Goal: Task Accomplishment & Management: Manage account settings

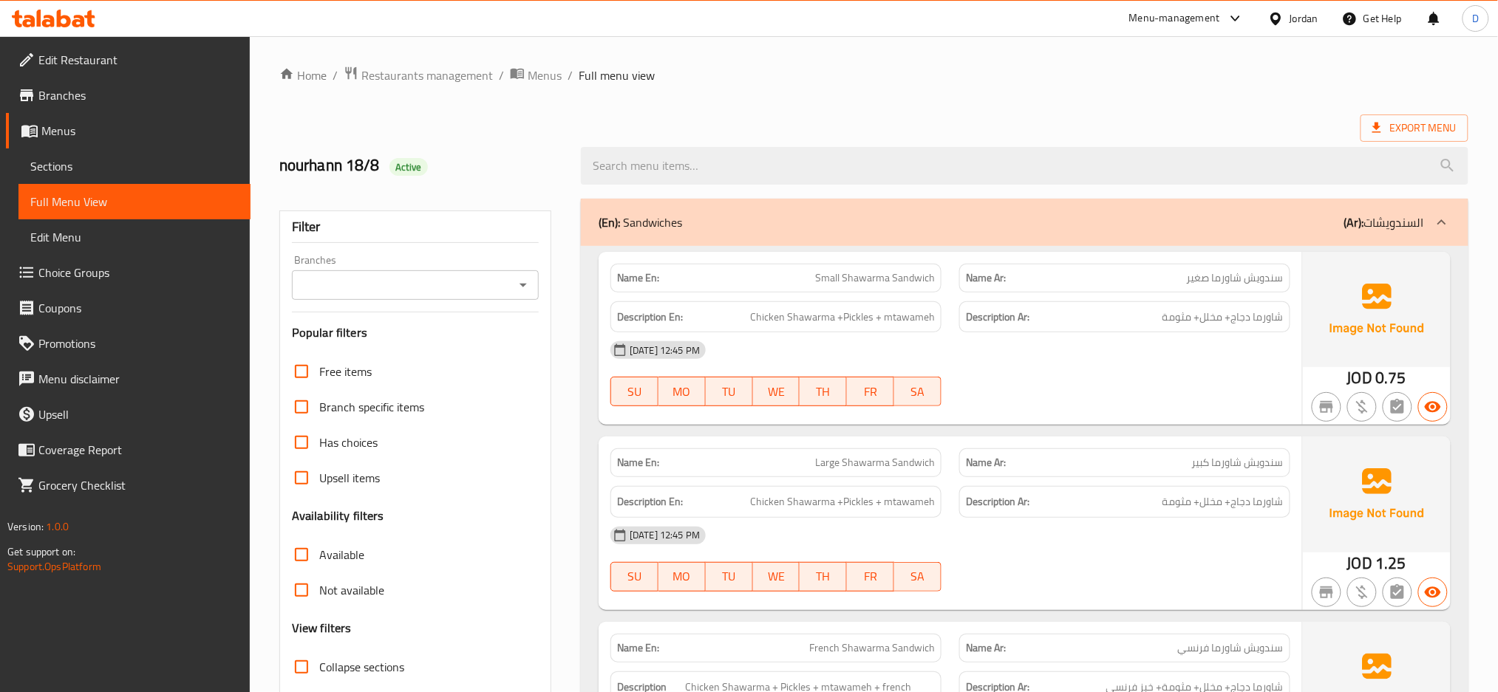
click at [1044, 515] on div "Description Ar: شاورما دجاج+ مخلل+ مثومة" at bounding box center [1124, 502] width 331 height 32
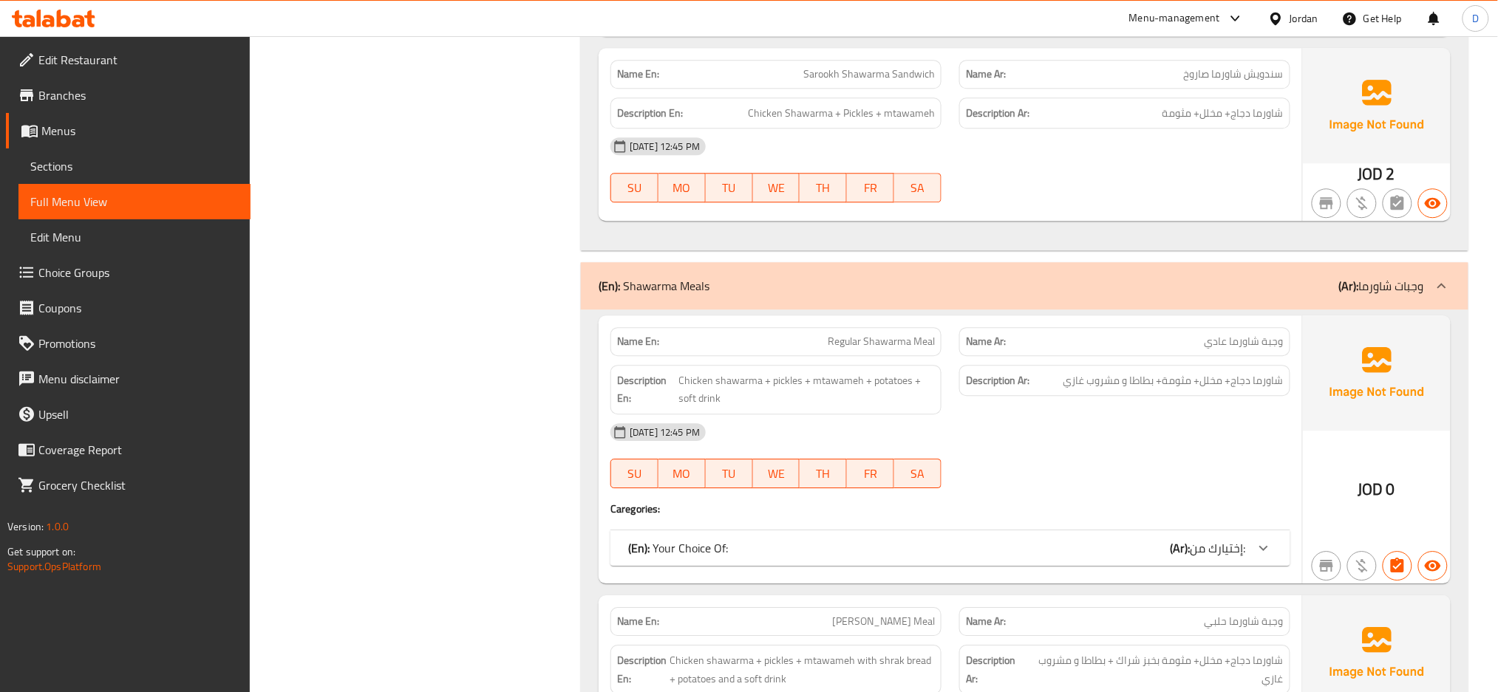
scroll to position [1840, 0]
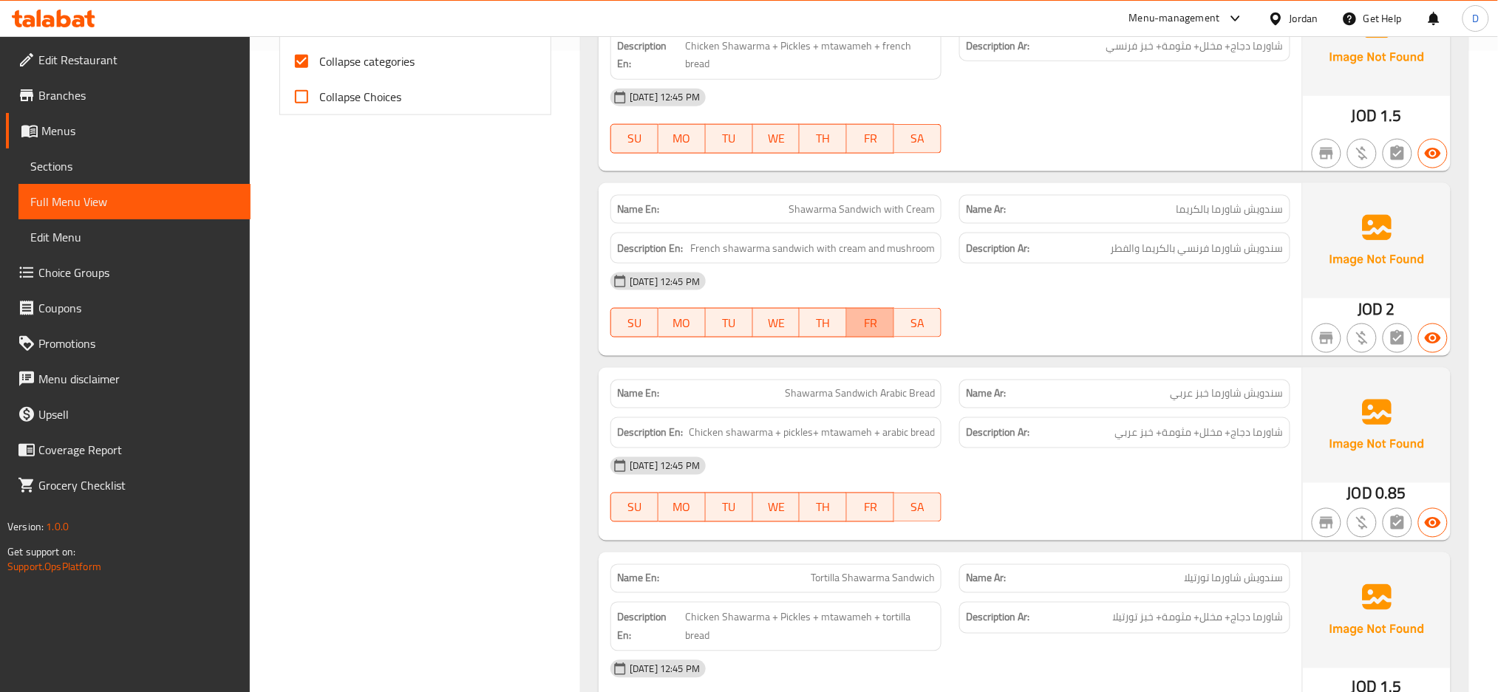
scroll to position [642, 0]
drag, startPoint x: 975, startPoint y: 289, endPoint x: 885, endPoint y: 302, distance: 90.4
click at [885, 312] on span "FR" at bounding box center [870, 322] width 35 height 21
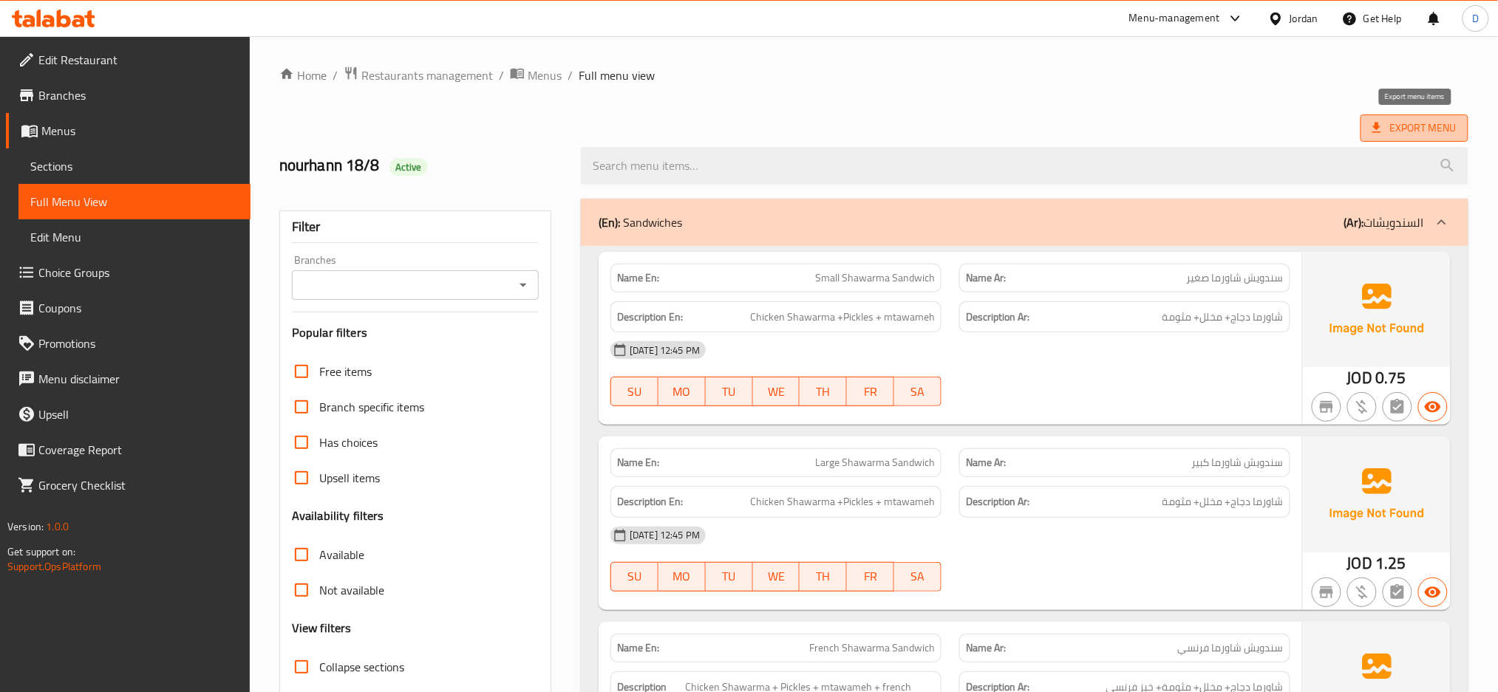
click at [1405, 116] on span "Export Menu" at bounding box center [1414, 128] width 108 height 27
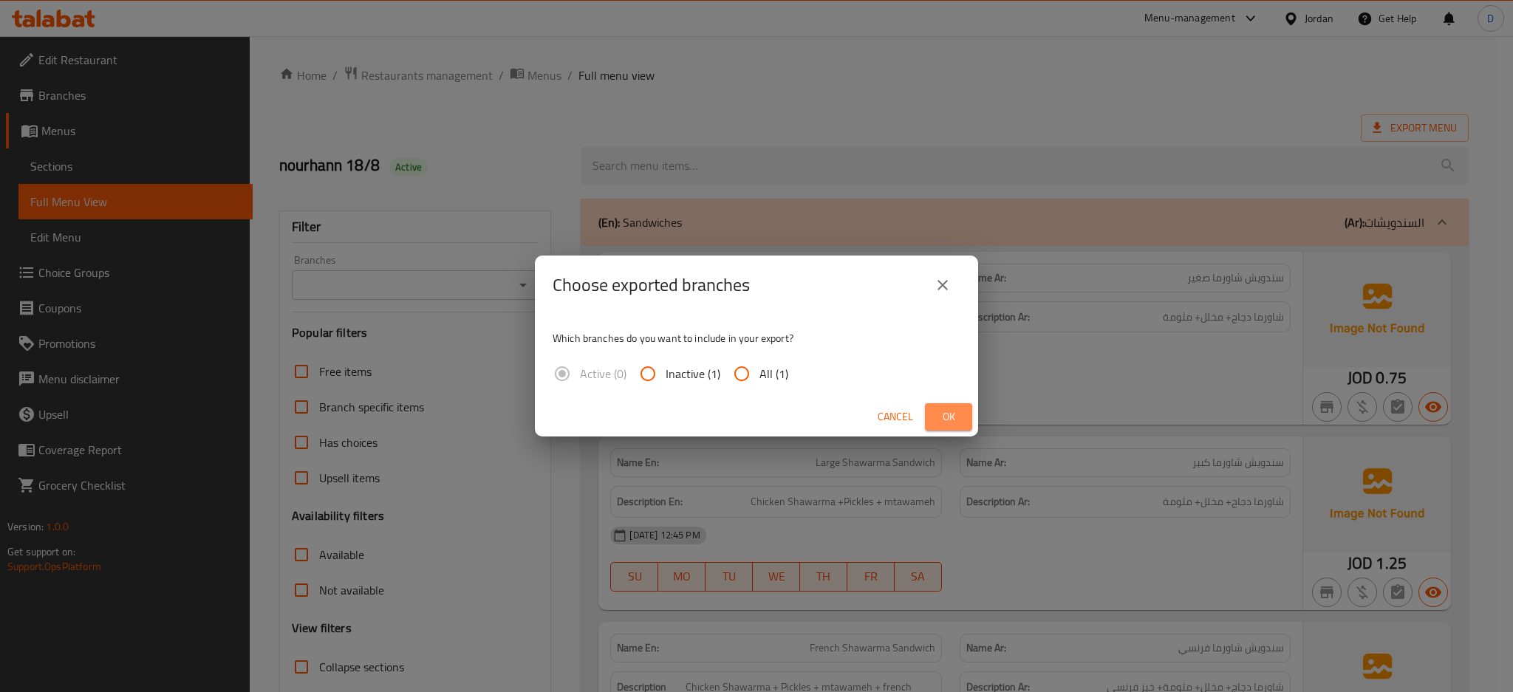
click at [952, 414] on span "Ok" at bounding box center [949, 417] width 24 height 18
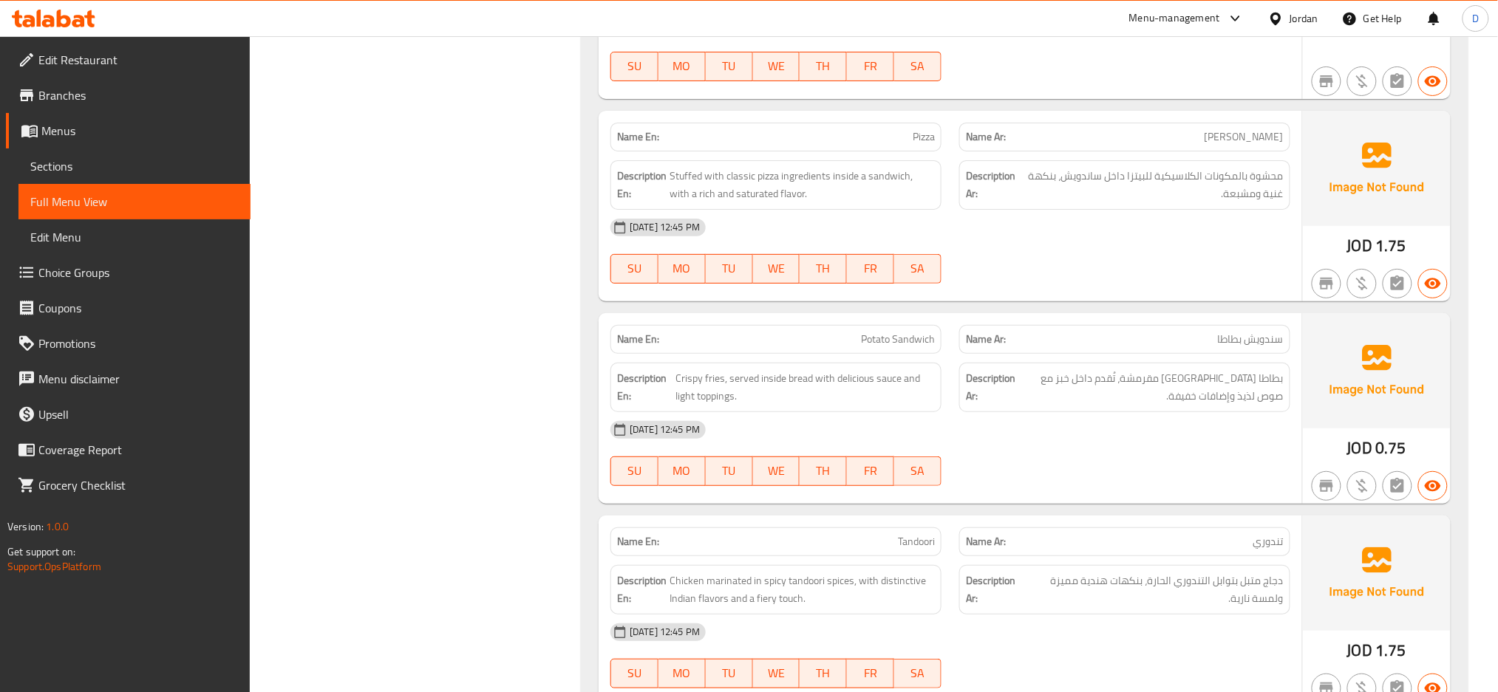
scroll to position [6446, 0]
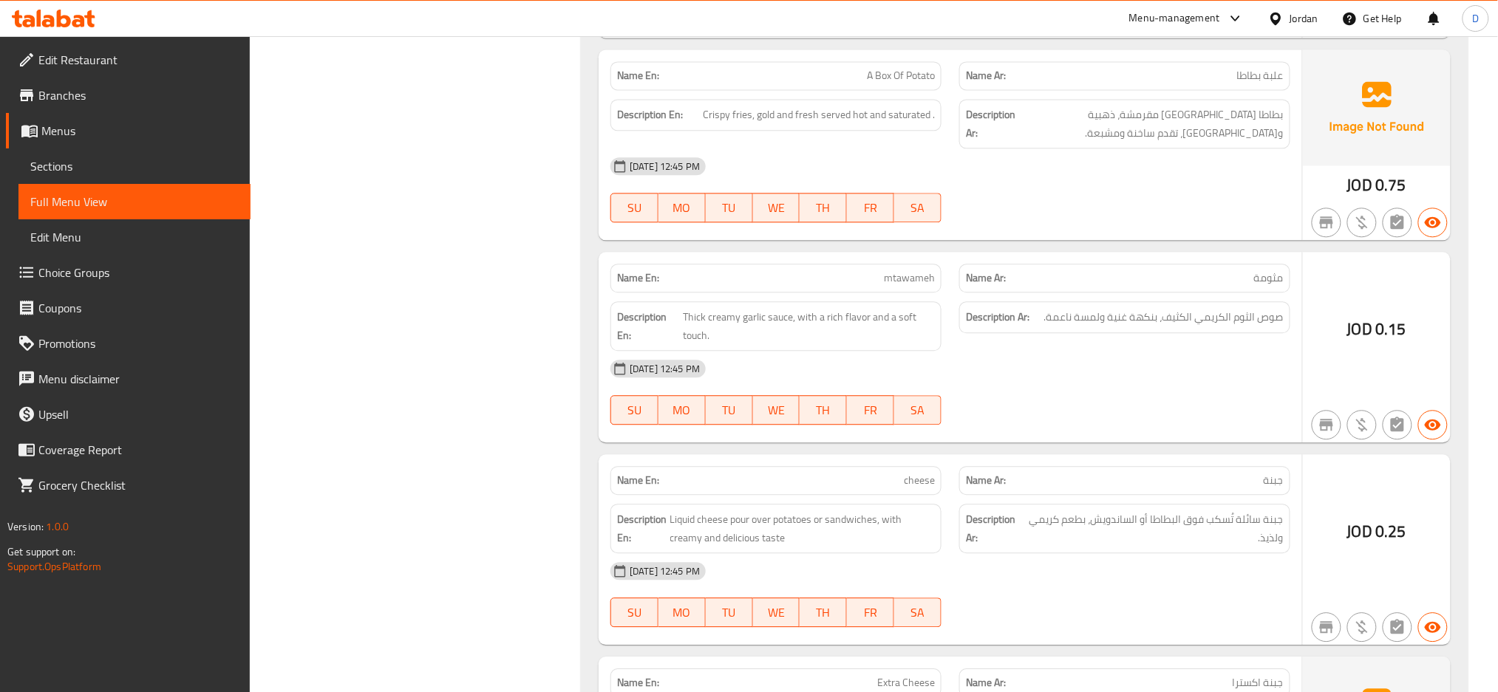
scroll to position [7399, 0]
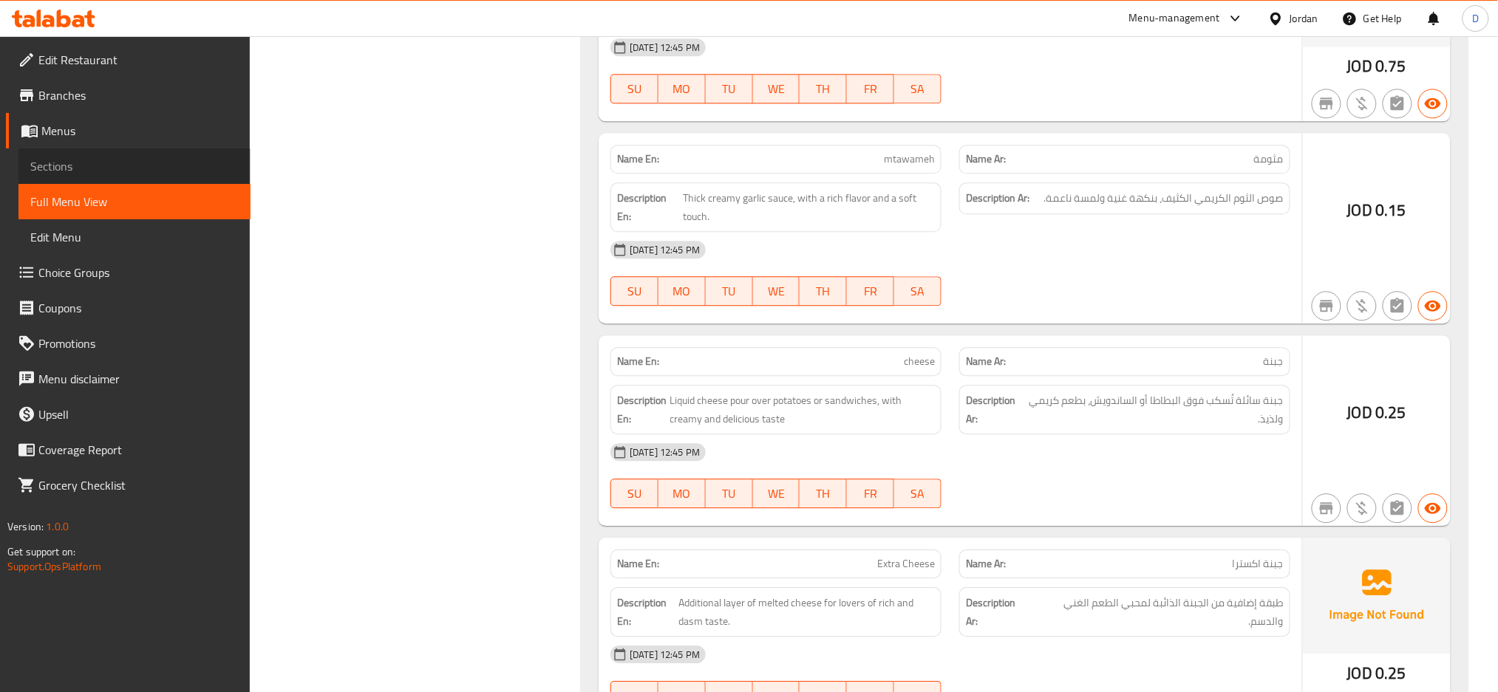
click at [174, 172] on span "Sections" at bounding box center [134, 166] width 208 height 18
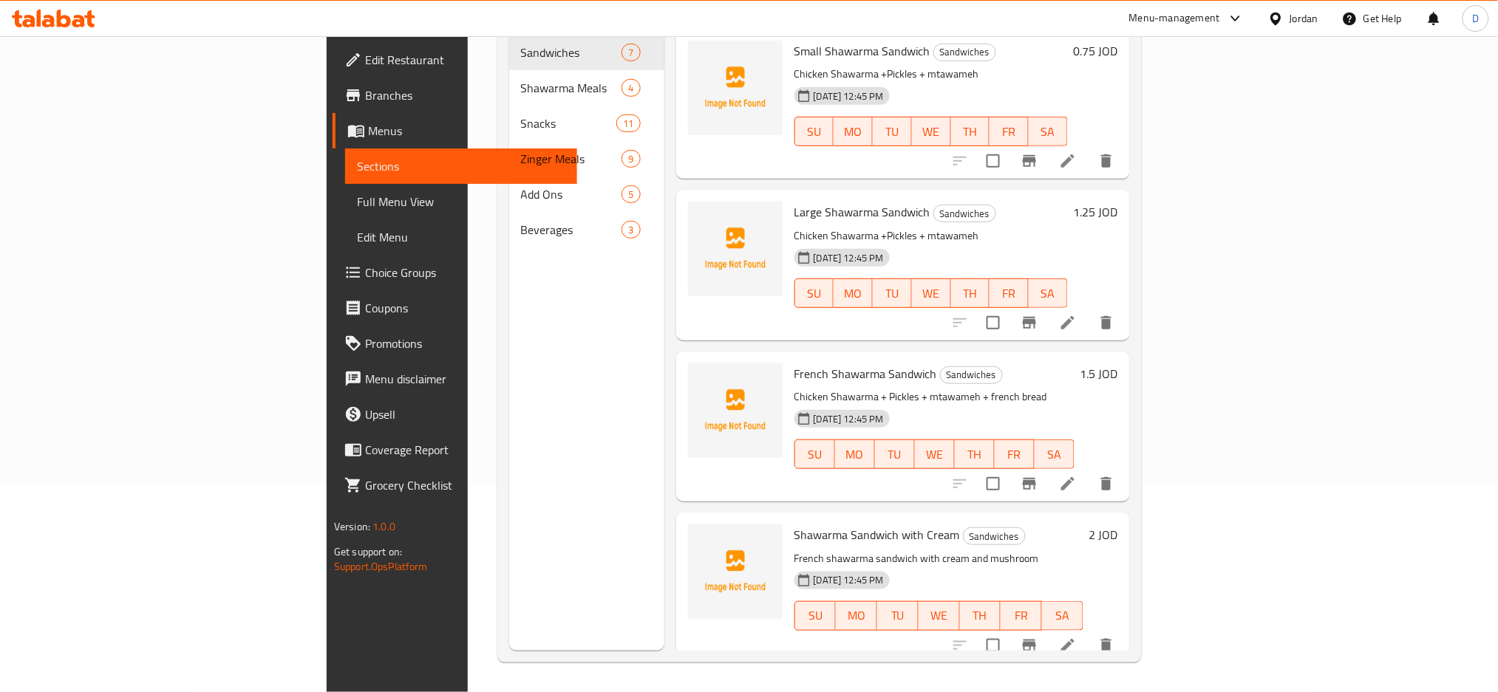
scroll to position [207, 0]
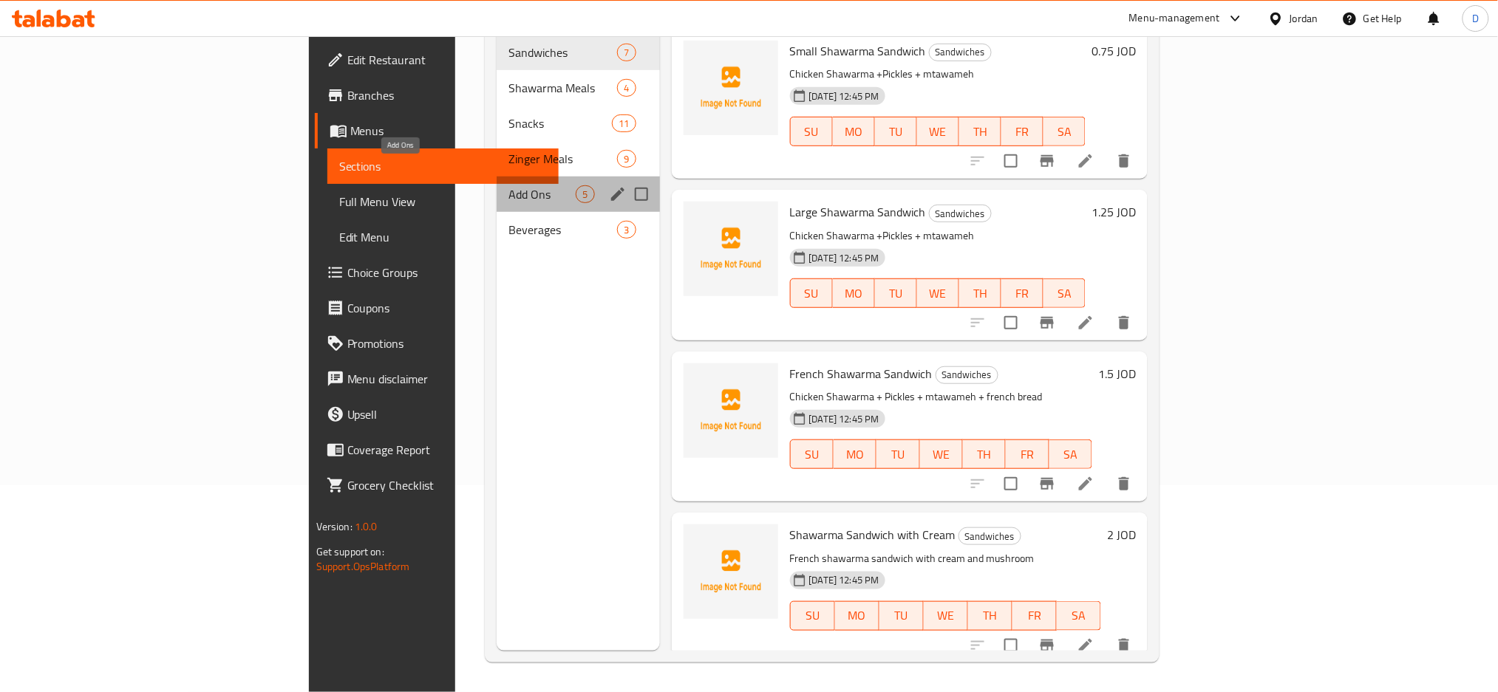
click at [508, 185] on span "Add Ons" at bounding box center [541, 194] width 67 height 18
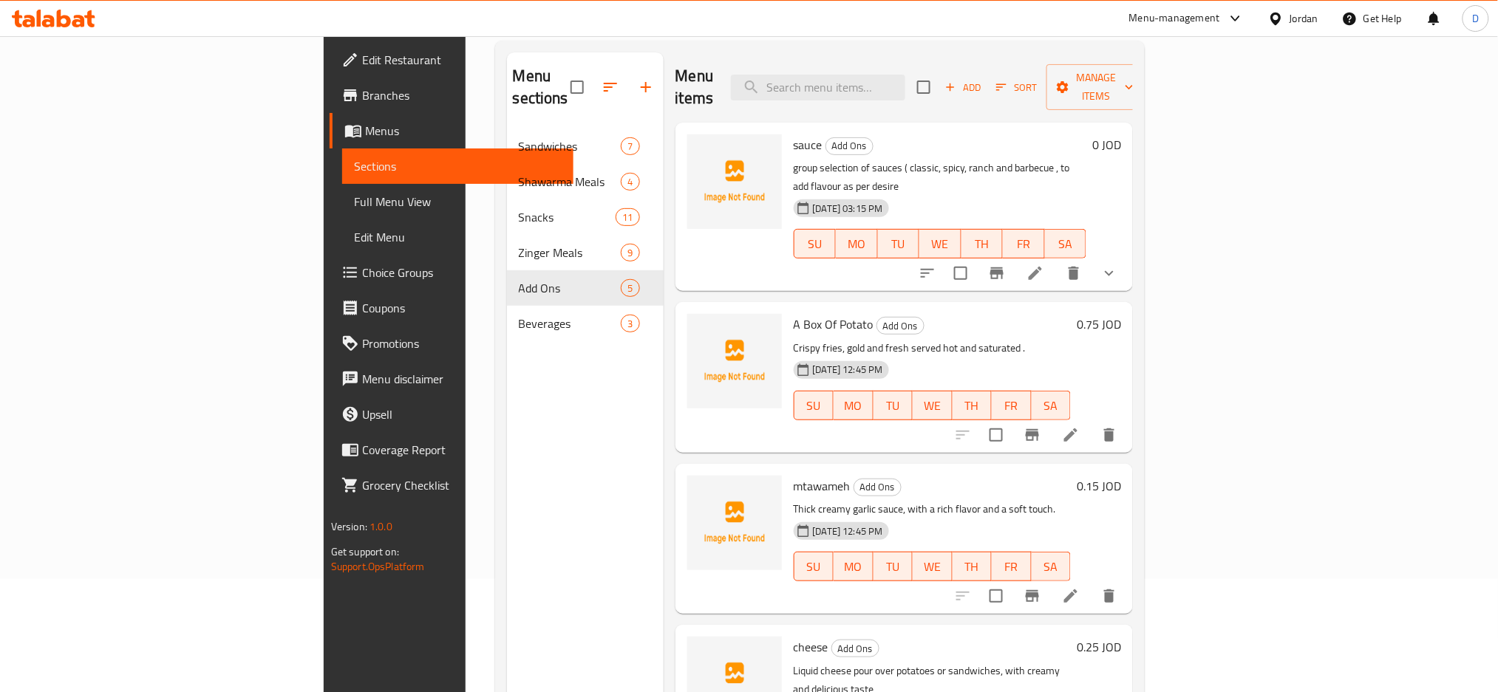
scroll to position [112, 0]
click at [1044, 265] on icon at bounding box center [1035, 274] width 18 height 18
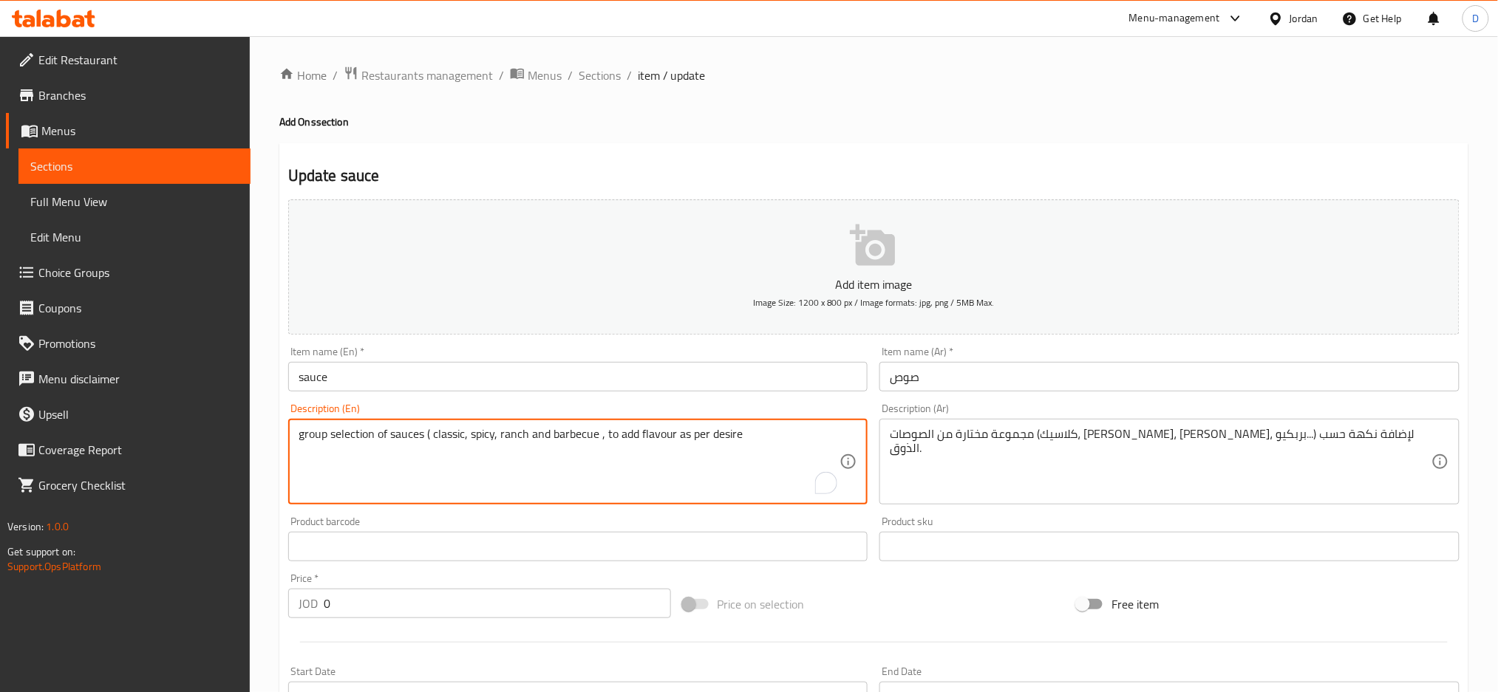
click at [732, 434] on textarea "group selection of sauces ( classic, spicy, ranch and barbecue , to add flavour…" at bounding box center [570, 462] width 542 height 70
type textarea "group selection of sauces ( classic, spicy, ranch and barbecue , to add flavour…"
click at [696, 371] on input "sauce" at bounding box center [578, 377] width 580 height 30
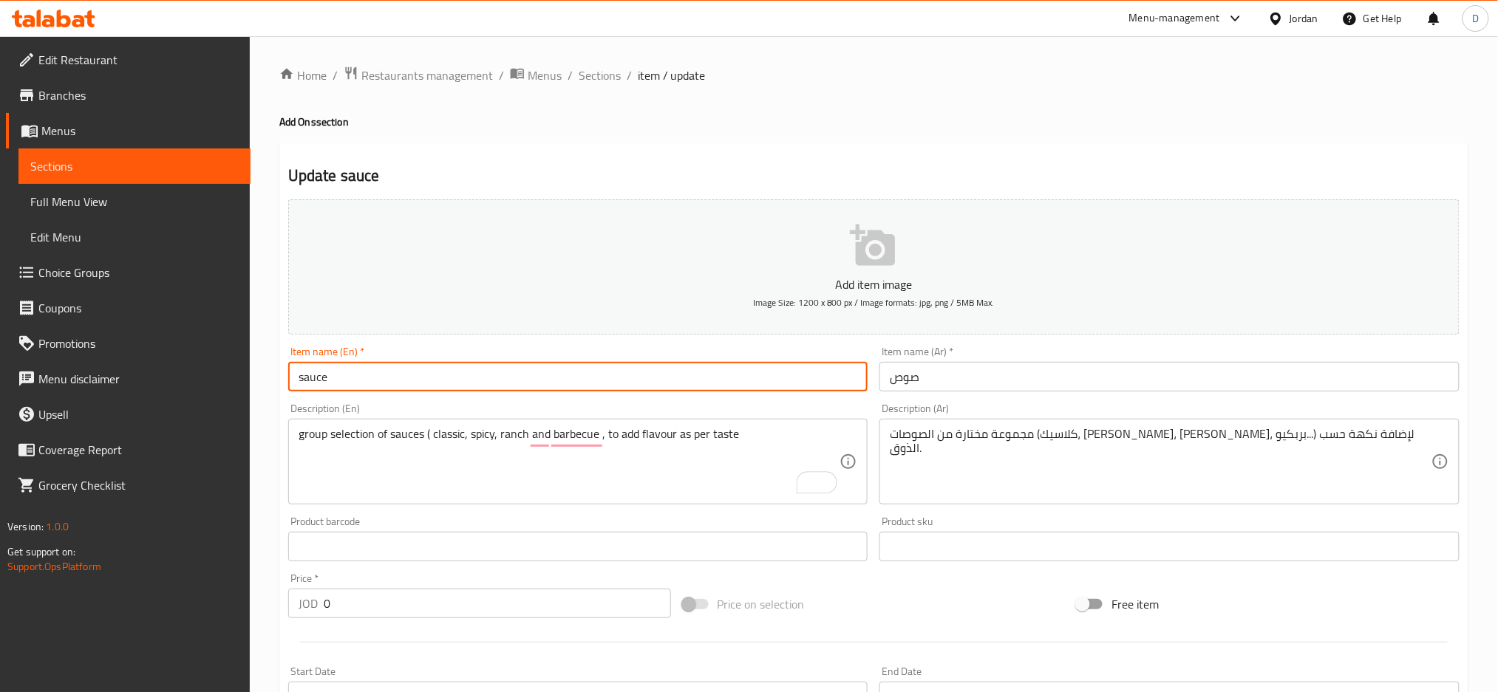
click at [696, 371] on input "sauce" at bounding box center [578, 377] width 580 height 30
